Goal: Transaction & Acquisition: Purchase product/service

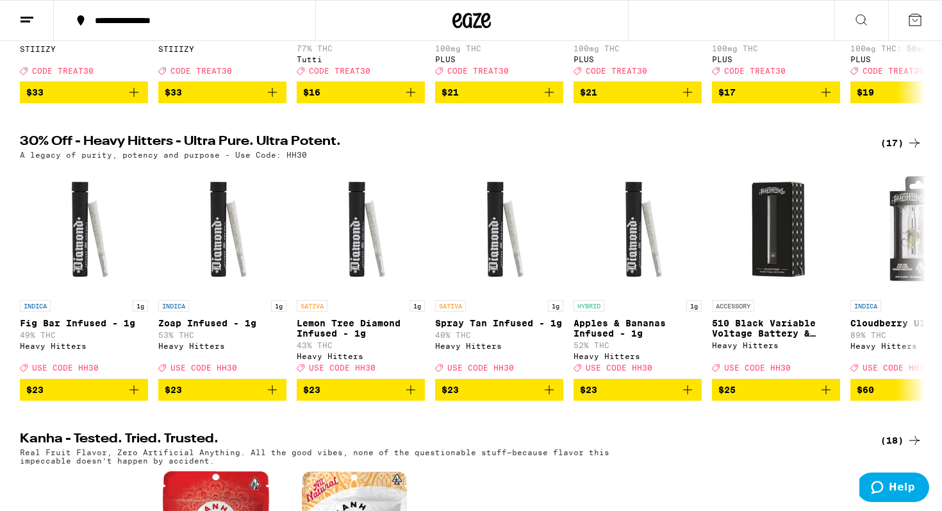
scroll to position [341, 0]
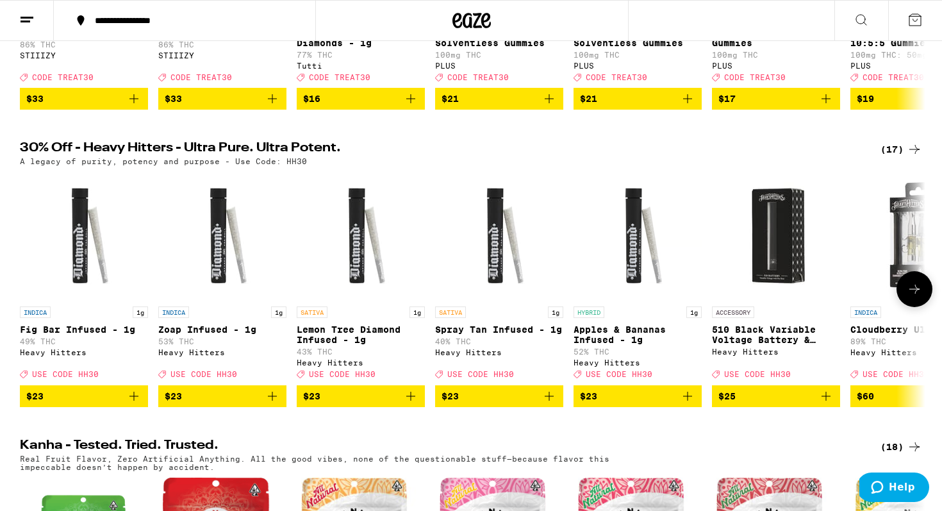
click at [918, 294] on button at bounding box center [914, 289] width 36 height 36
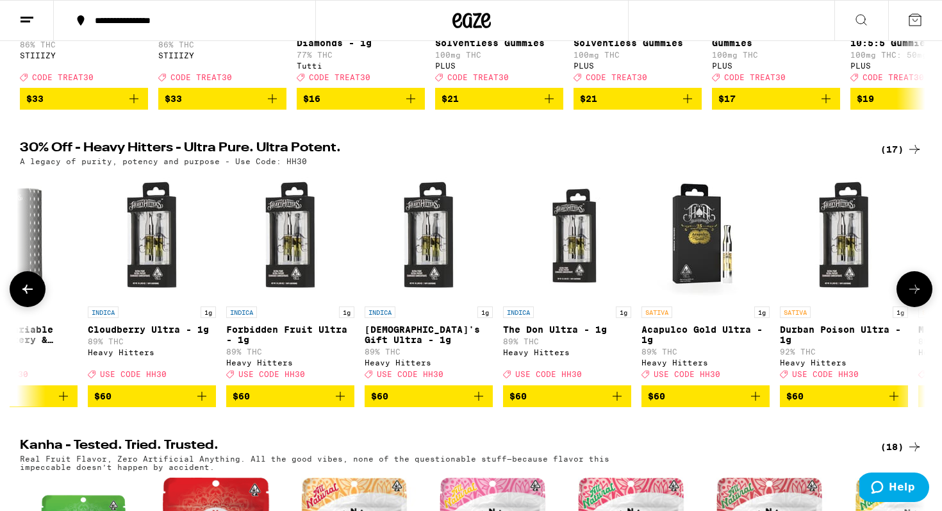
click at [916, 297] on icon at bounding box center [913, 288] width 15 height 15
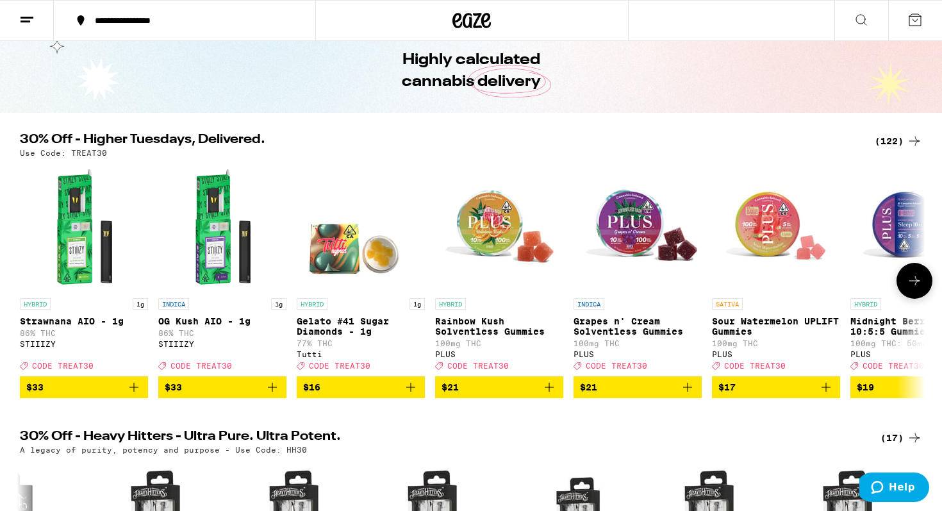
scroll to position [32, 0]
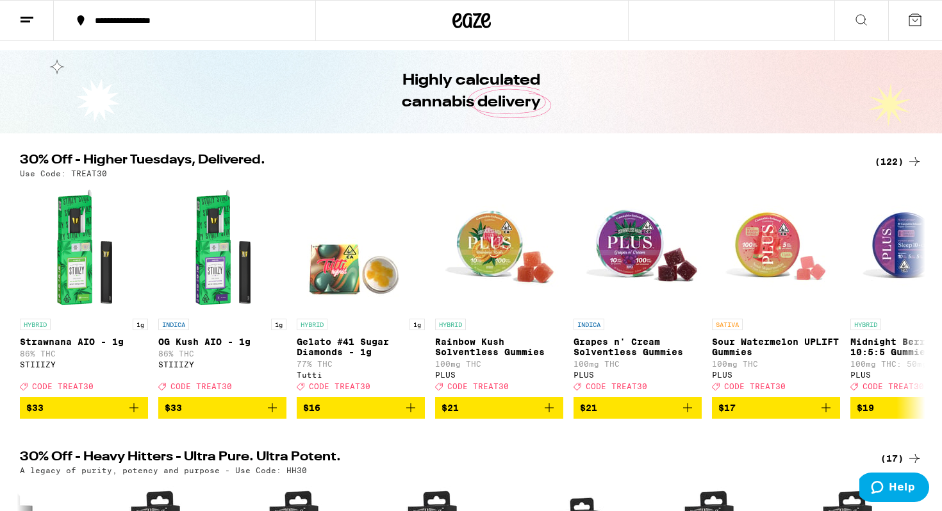
click at [891, 159] on div "(122)" at bounding box center [897, 161] width 47 height 15
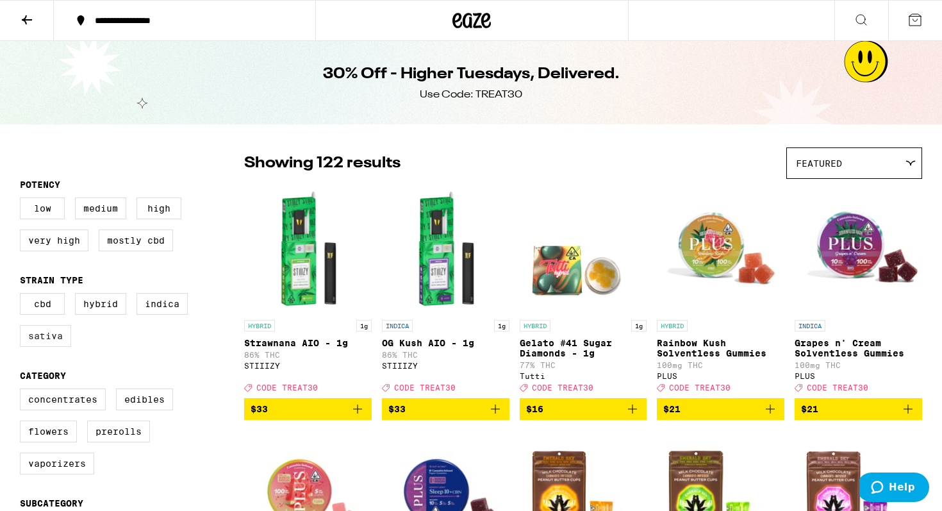
click at [53, 339] on label "Sativa" at bounding box center [45, 336] width 51 height 22
click at [23, 295] on input "Sativa" at bounding box center [22, 295] width 1 height 1
checkbox input "true"
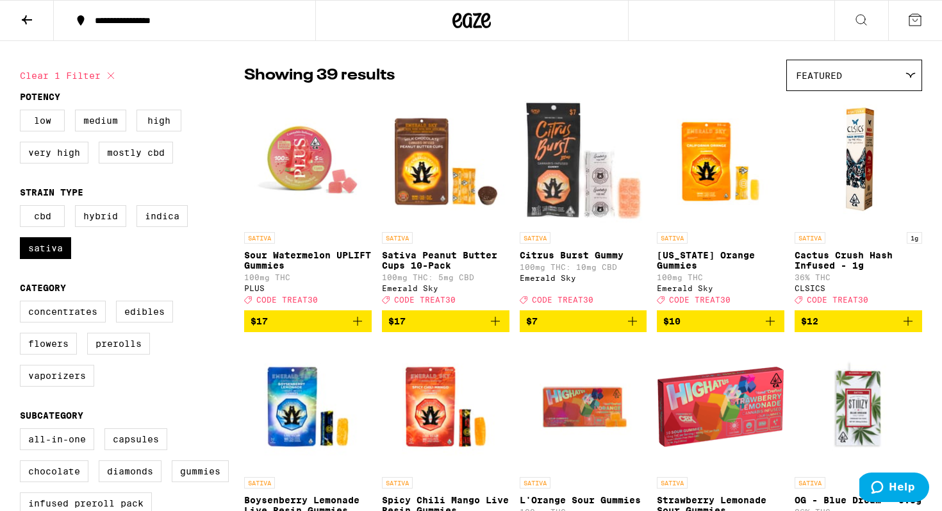
scroll to position [88, 0]
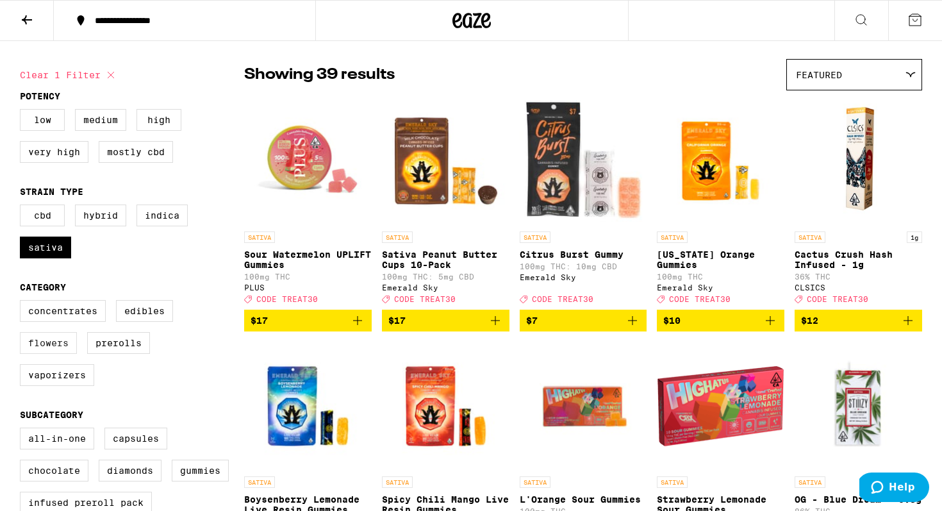
click at [58, 354] on label "Flowers" at bounding box center [48, 343] width 57 height 22
click at [23, 302] on input "Flowers" at bounding box center [22, 302] width 1 height 1
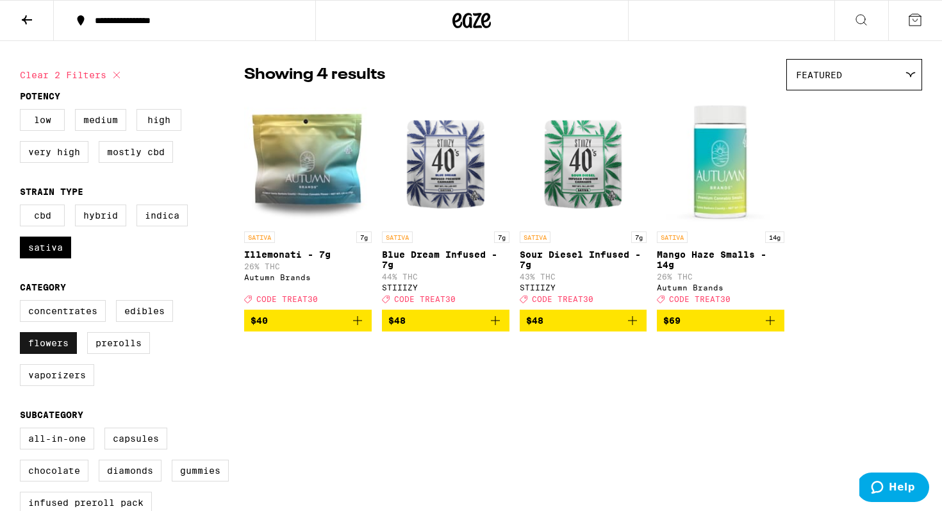
click at [44, 354] on label "Flowers" at bounding box center [48, 343] width 57 height 22
click at [23, 302] on input "Flowers" at bounding box center [22, 302] width 1 height 1
checkbox input "false"
